Goal: Check status: Check status

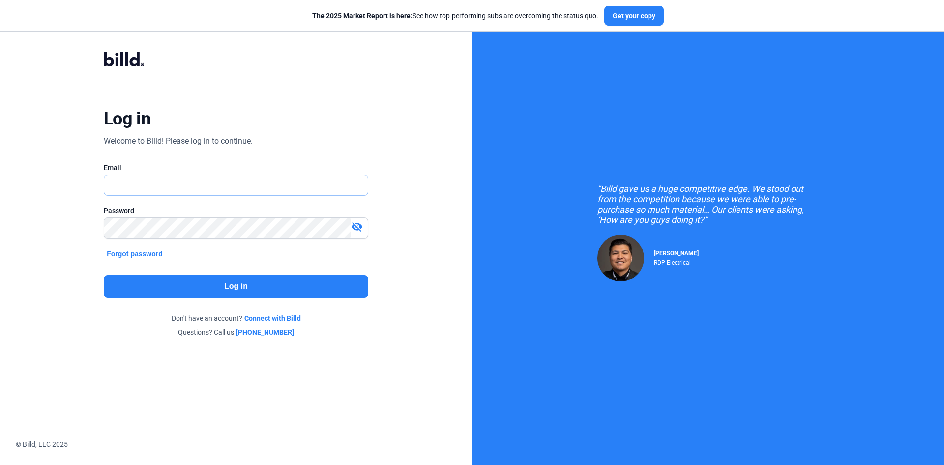
click at [219, 177] on input "text" at bounding box center [230, 185] width 253 height 20
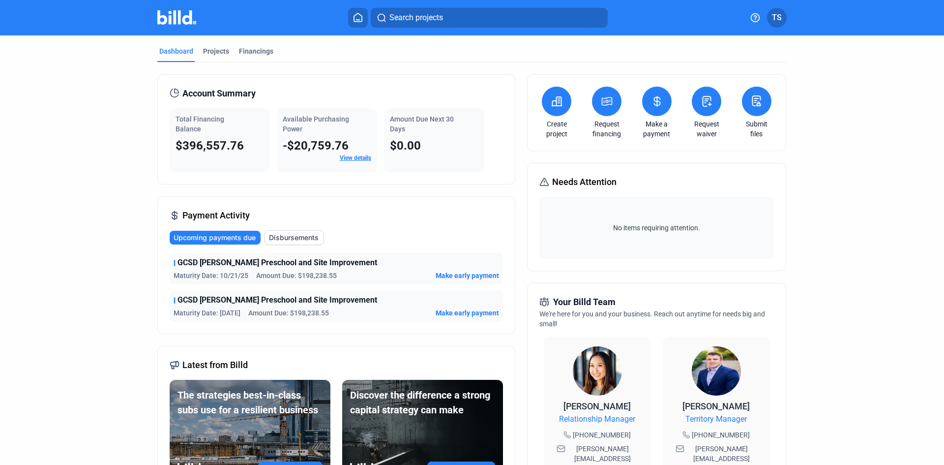
click at [215, 52] on div "Projects" at bounding box center [216, 51] width 26 height 10
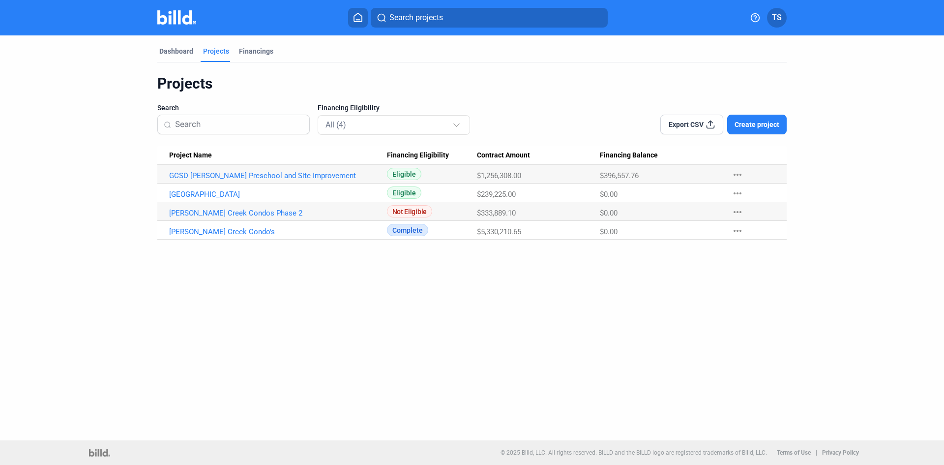
click at [254, 176] on link "GCSD [PERSON_NAME] Preschool and Site Improvement" at bounding box center [278, 175] width 218 height 9
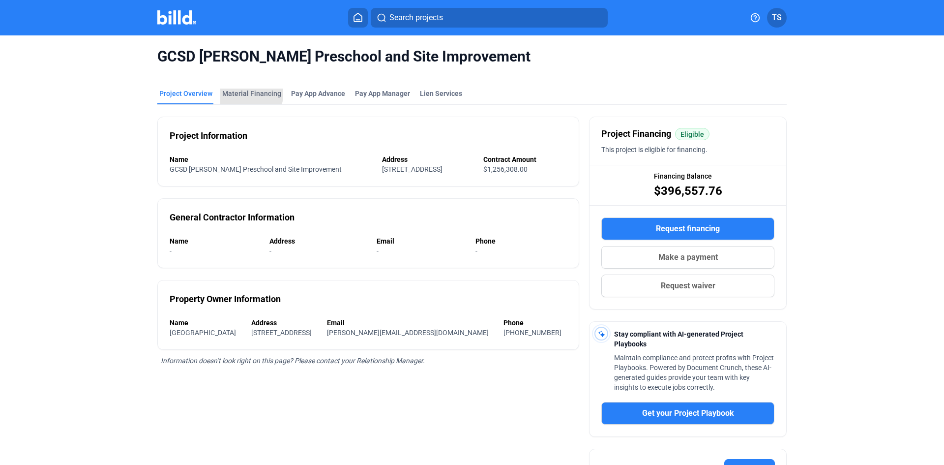
click at [243, 92] on div "Material Financing" at bounding box center [251, 94] width 59 height 10
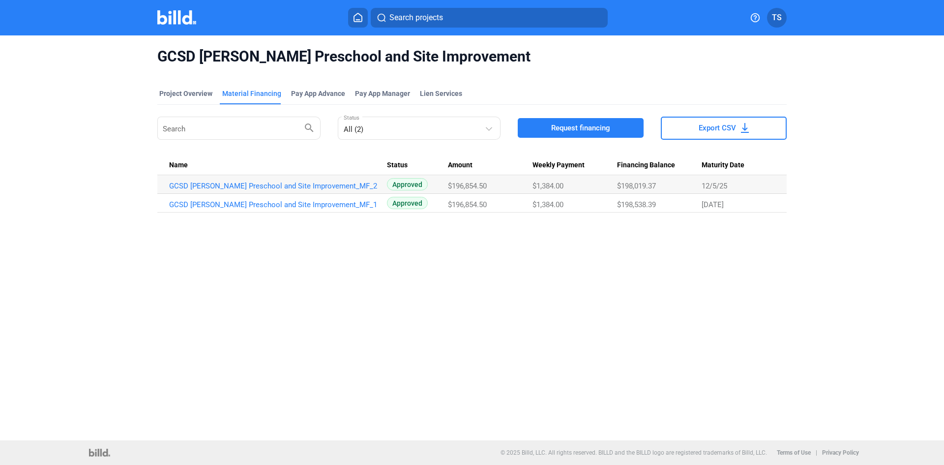
click at [268, 185] on link "GCSD [PERSON_NAME] Preschool and Site Improvement_MF_2" at bounding box center [278, 186] width 218 height 9
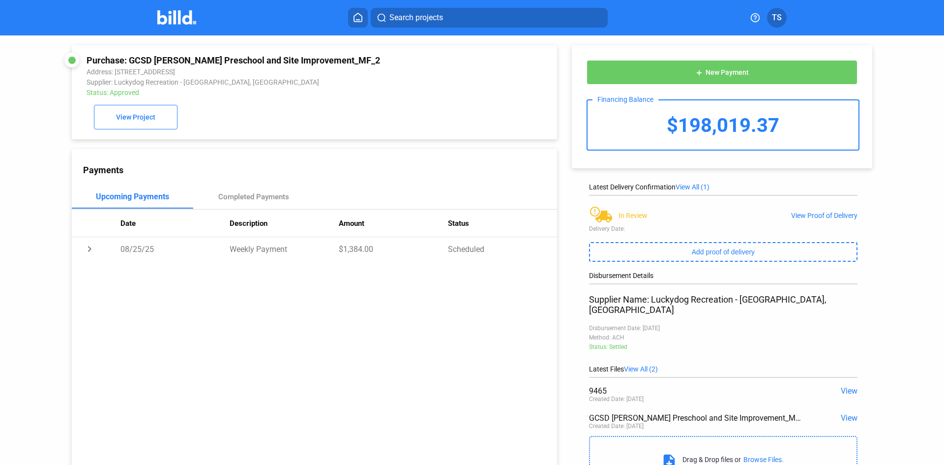
click at [813, 217] on div "View Proof of Delivery" at bounding box center [824, 216] width 66 height 8
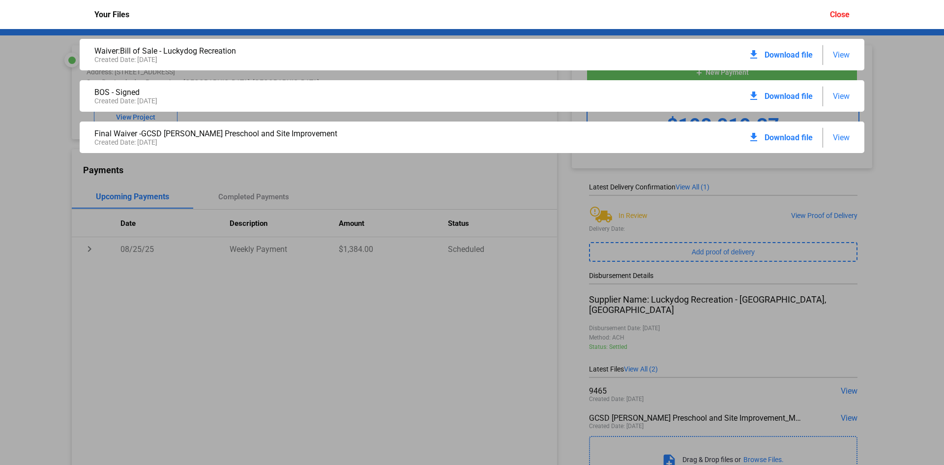
click at [840, 136] on span "View" at bounding box center [841, 137] width 17 height 9
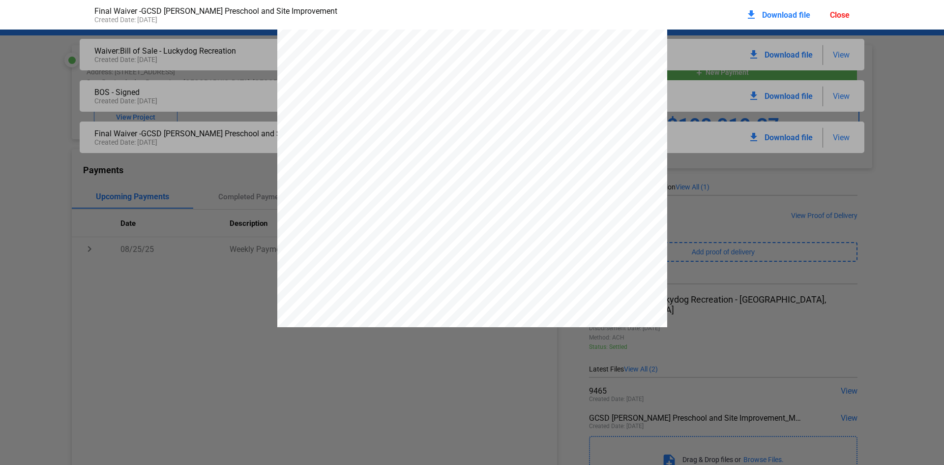
scroll to position [214, 0]
click at [789, 138] on div at bounding box center [472, 92] width 944 height 552
drag, startPoint x: 772, startPoint y: 208, endPoint x: 779, endPoint y: 186, distance: 22.2
click at [774, 207] on div at bounding box center [472, 92] width 944 height 552
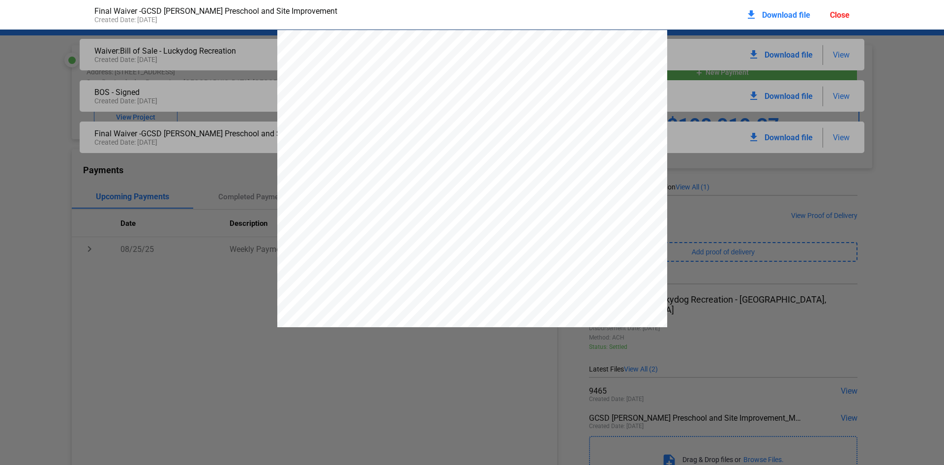
click at [847, 12] on div "Close" at bounding box center [840, 14] width 20 height 9
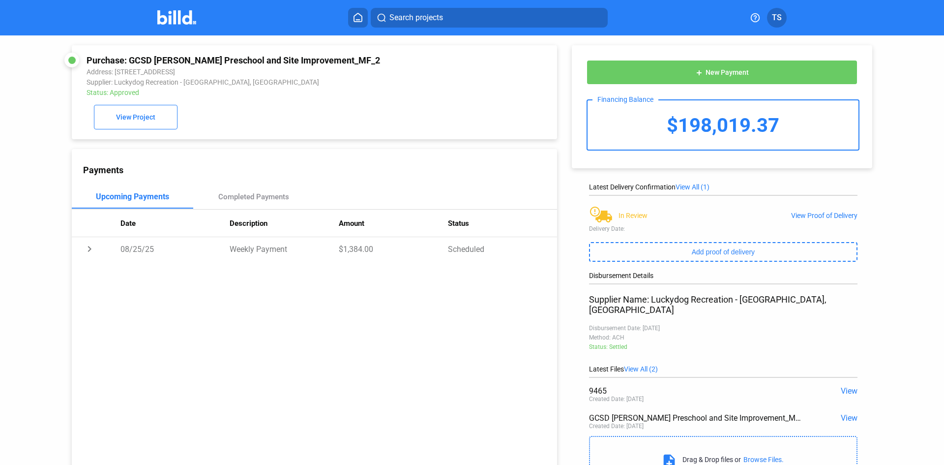
click at [818, 215] on div "View Proof of Delivery" at bounding box center [824, 216] width 66 height 8
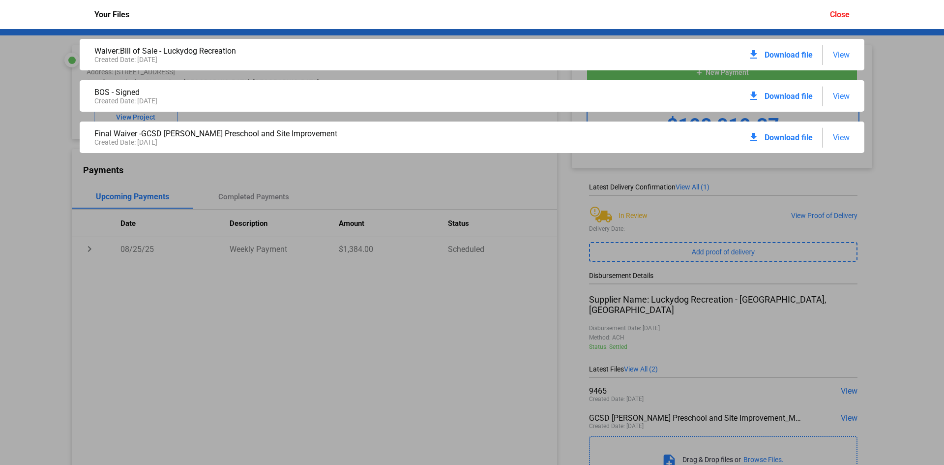
click at [775, 136] on span "Download file" at bounding box center [789, 137] width 48 height 9
click at [841, 97] on span "View" at bounding box center [841, 95] width 17 height 9
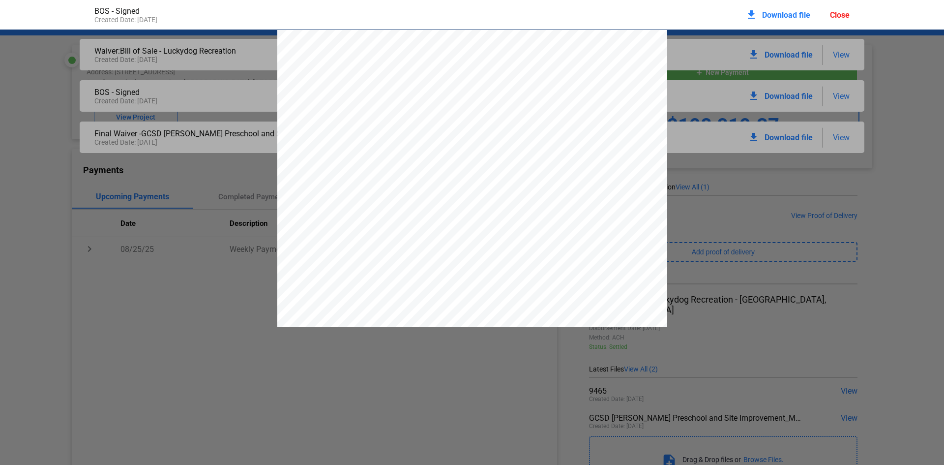
scroll to position [5, 0]
click at [782, 10] on span "Download file" at bounding box center [786, 14] width 48 height 9
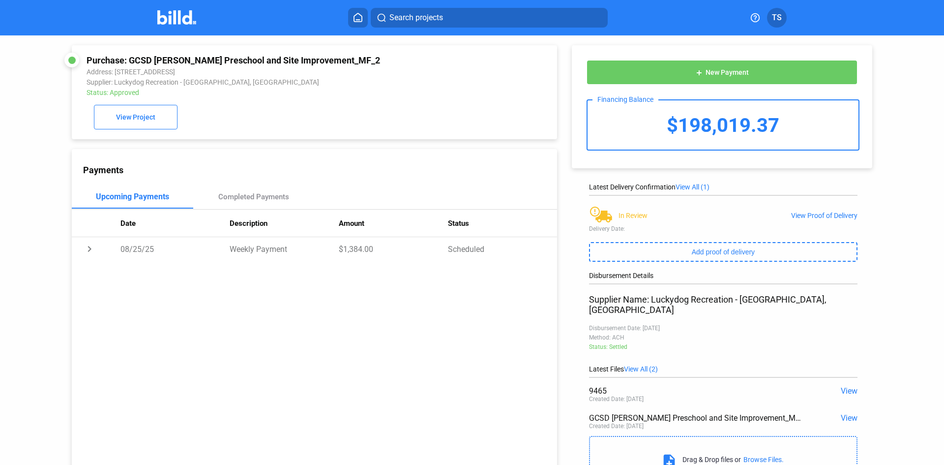
click at [916, 71] on div "Purchase: GCSD [PERSON_NAME] Preschool and Site Improvement_MF_2 Address: [STRE…" at bounding box center [472, 263] width 944 height 456
click at [797, 217] on div "View Proof of Delivery" at bounding box center [824, 216] width 66 height 8
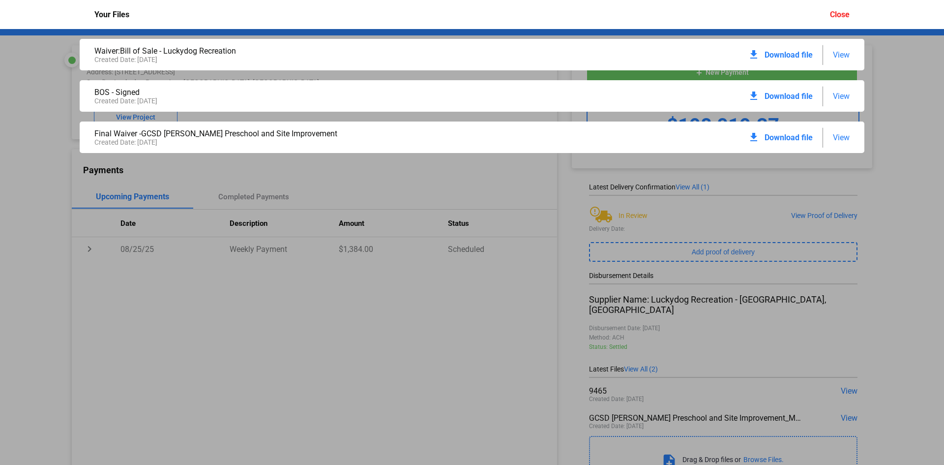
click at [841, 55] on span "View" at bounding box center [841, 54] width 17 height 9
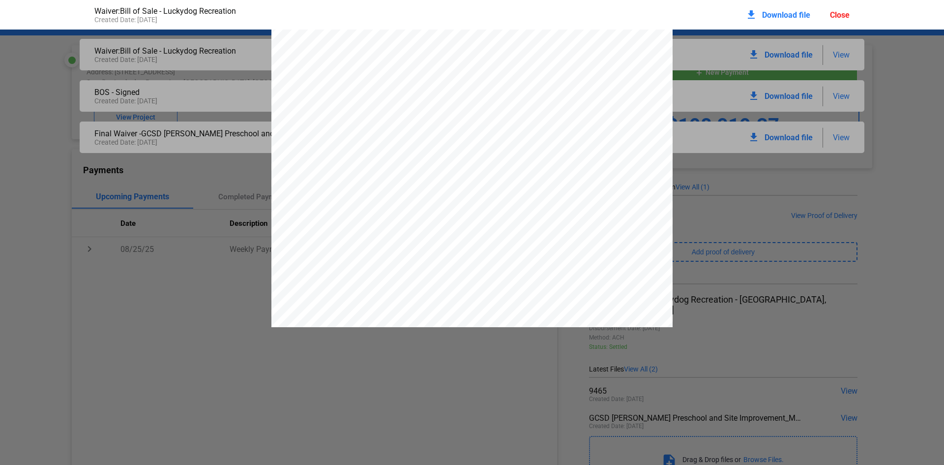
scroll to position [0, 0]
click at [847, 17] on div "Close" at bounding box center [840, 14] width 20 height 9
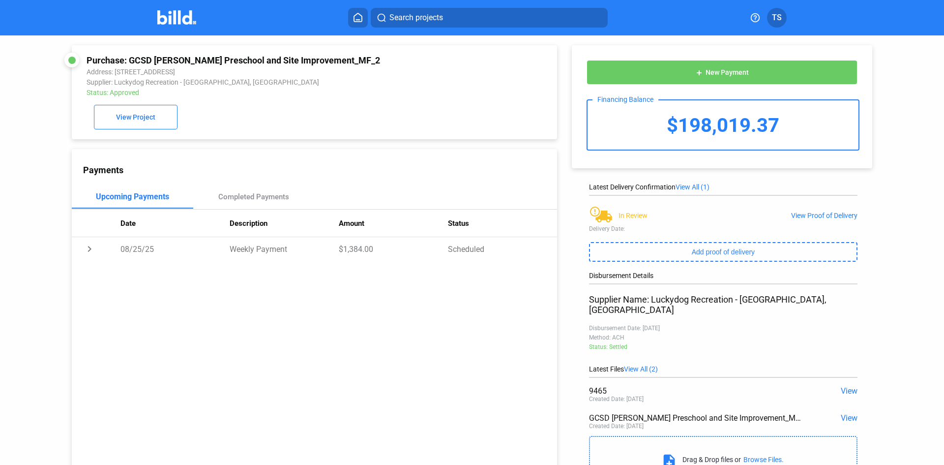
click at [146, 121] on span "View Project" at bounding box center [135, 118] width 39 height 8
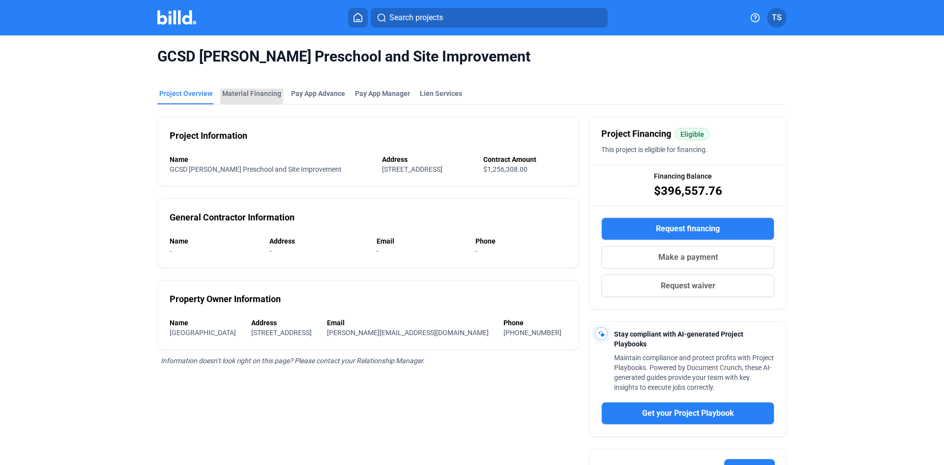
click at [254, 92] on div "Material Financing" at bounding box center [251, 94] width 59 height 10
